Goal: Task Accomplishment & Management: Use online tool/utility

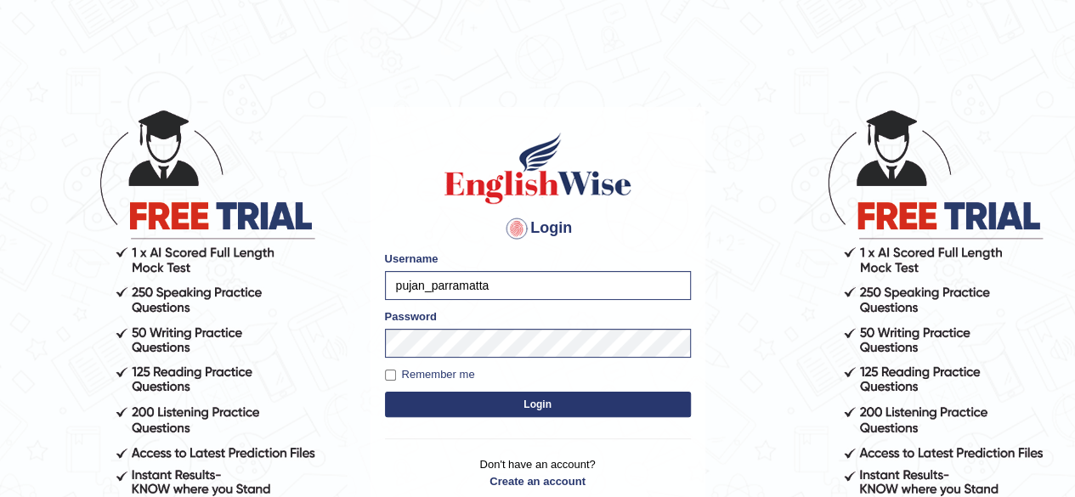
click at [547, 408] on button "Login" at bounding box center [538, 404] width 306 height 25
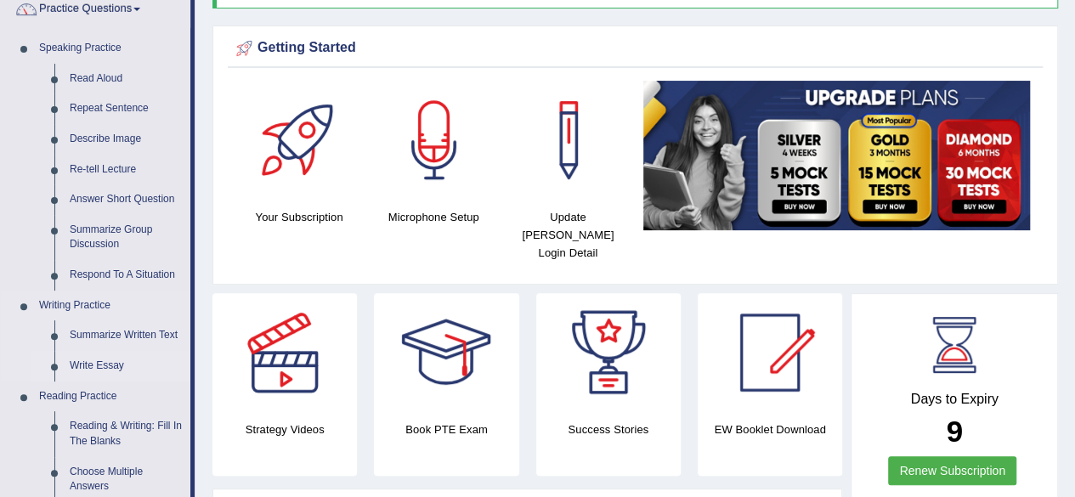
click at [75, 370] on link "Write Essay" at bounding box center [126, 366] width 128 height 31
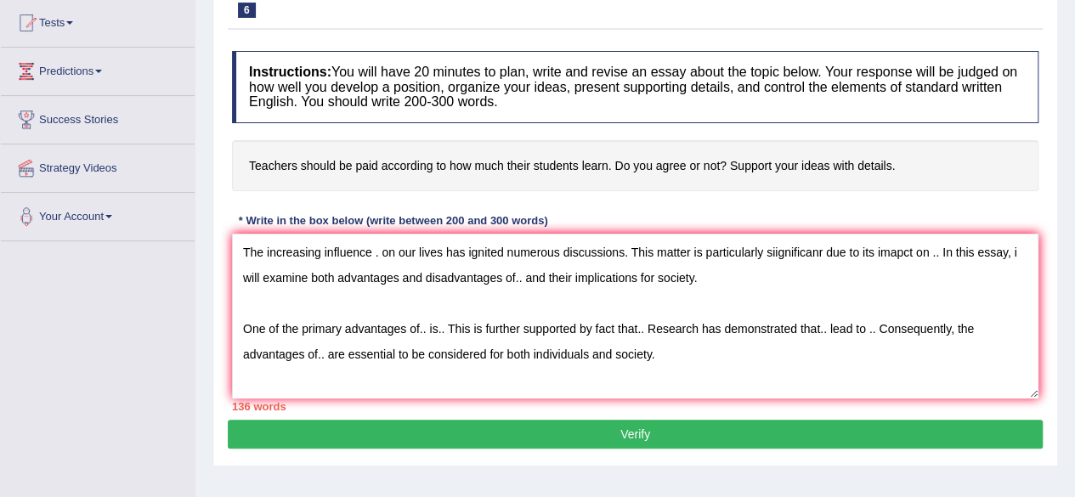
click at [734, 287] on textarea "The increasing influence . on our lives has ignited numerous discussions. This …" at bounding box center [635, 316] width 807 height 165
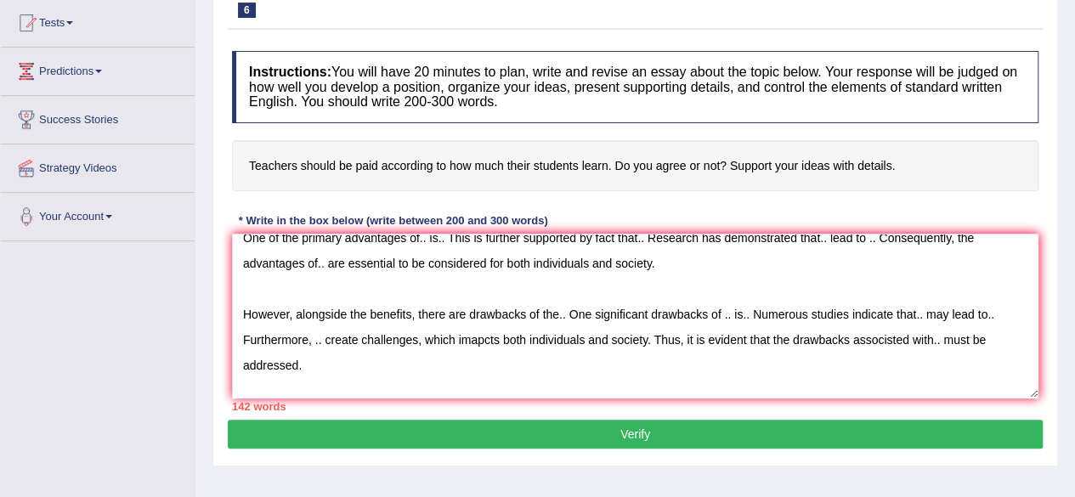
scroll to position [90, 0]
click at [533, 369] on textarea "The increasing influence . on our lives has ignited numerous discussions. This …" at bounding box center [635, 316] width 807 height 165
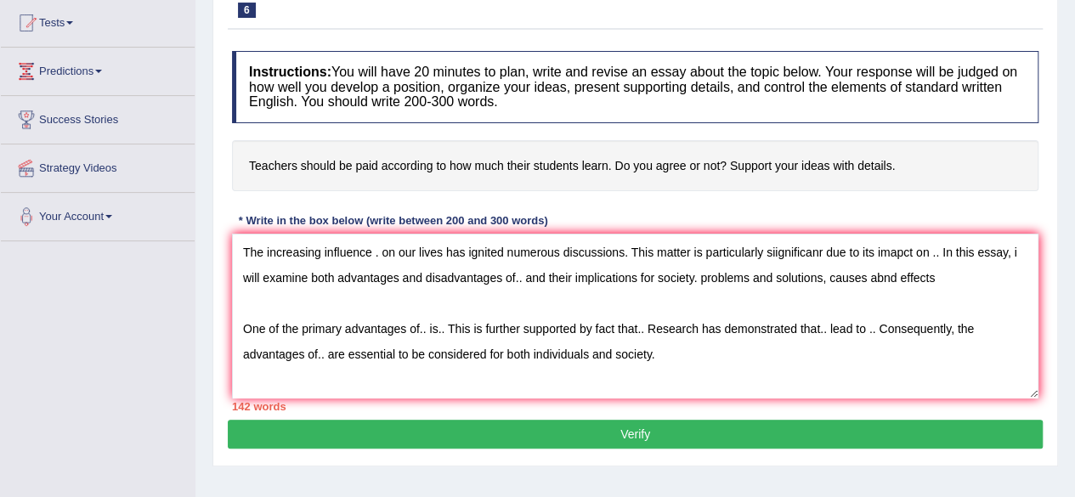
scroll to position [0, 0]
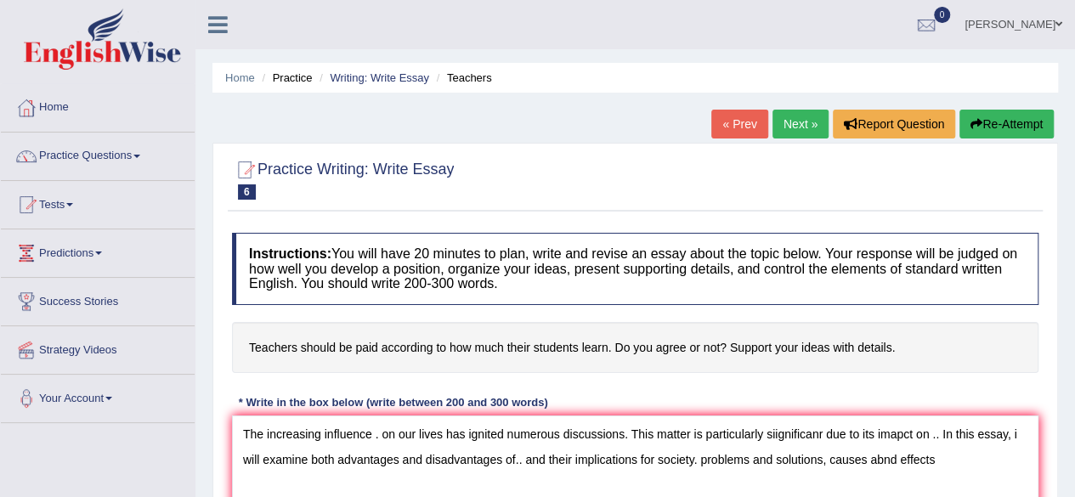
type textarea "The increasing influence . on our lives has ignited numerous discussions. This …"
click at [88, 157] on link "Practice Questions" at bounding box center [98, 154] width 194 height 42
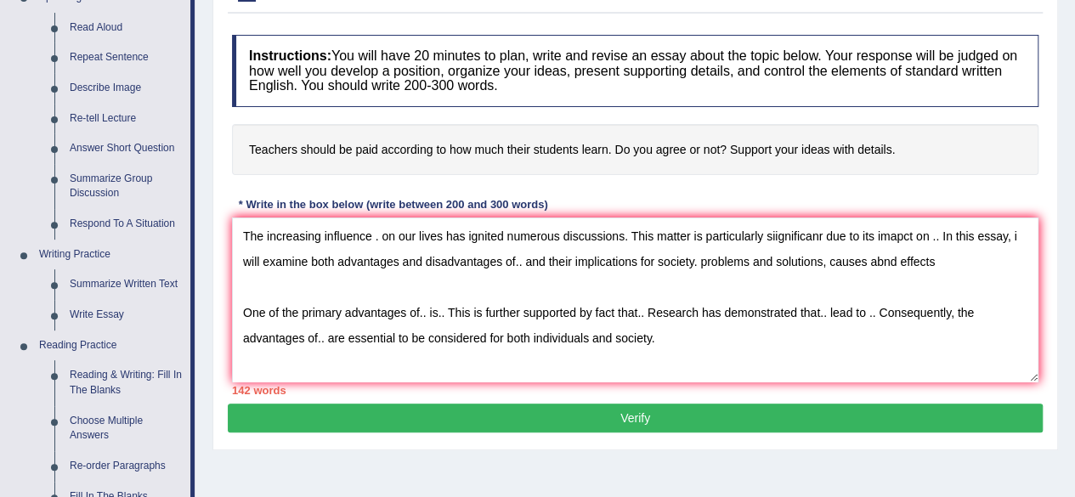
scroll to position [199, 0]
